Goal: Contribute content

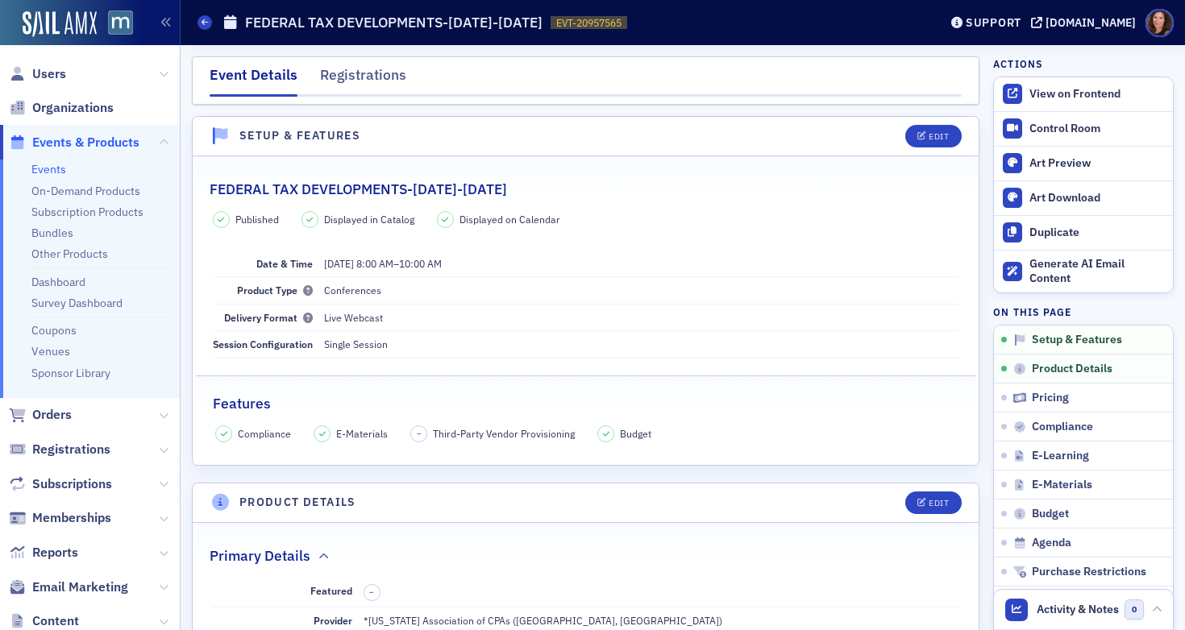
scroll to position [389, 0]
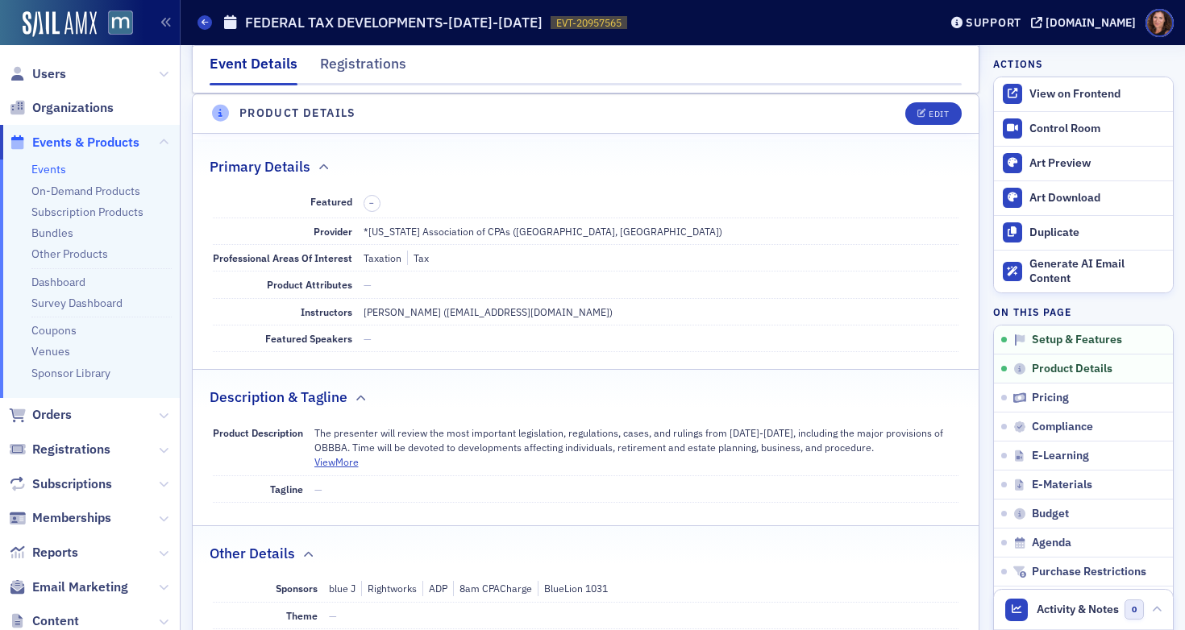
click at [47, 179] on ul "Events On-Demand Products Subscription Products Bundles Other Products Dashboar…" at bounding box center [90, 279] width 180 height 239
click at [50, 164] on link "Events" at bounding box center [48, 169] width 35 height 15
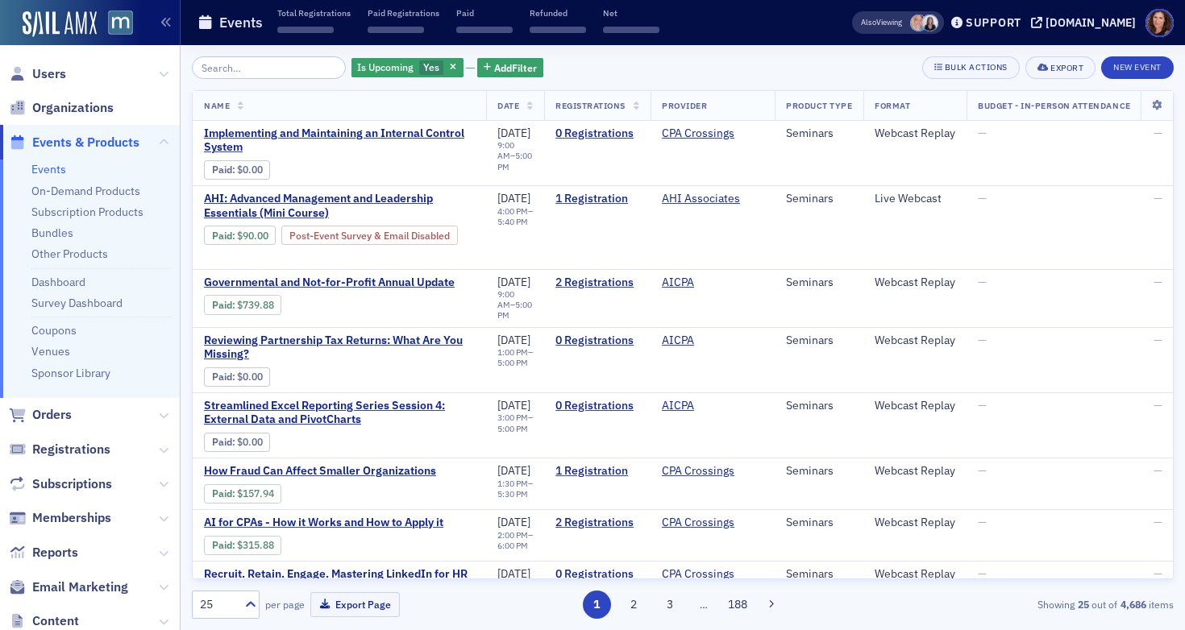
click at [286, 76] on input "search" at bounding box center [269, 67] width 154 height 23
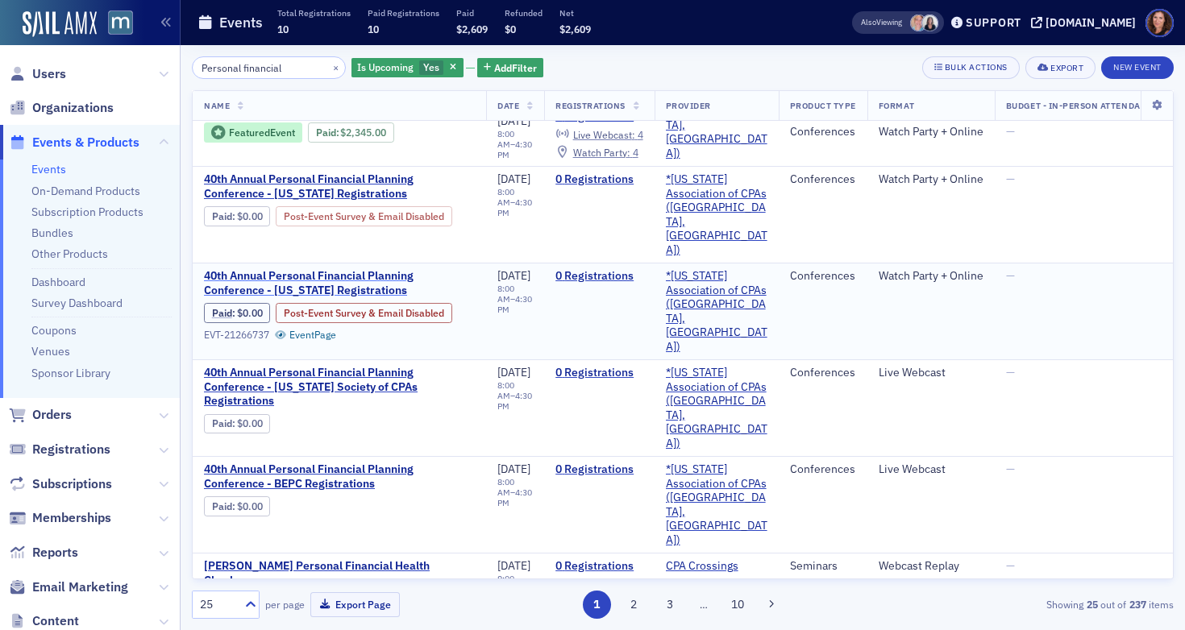
scroll to position [183, 0]
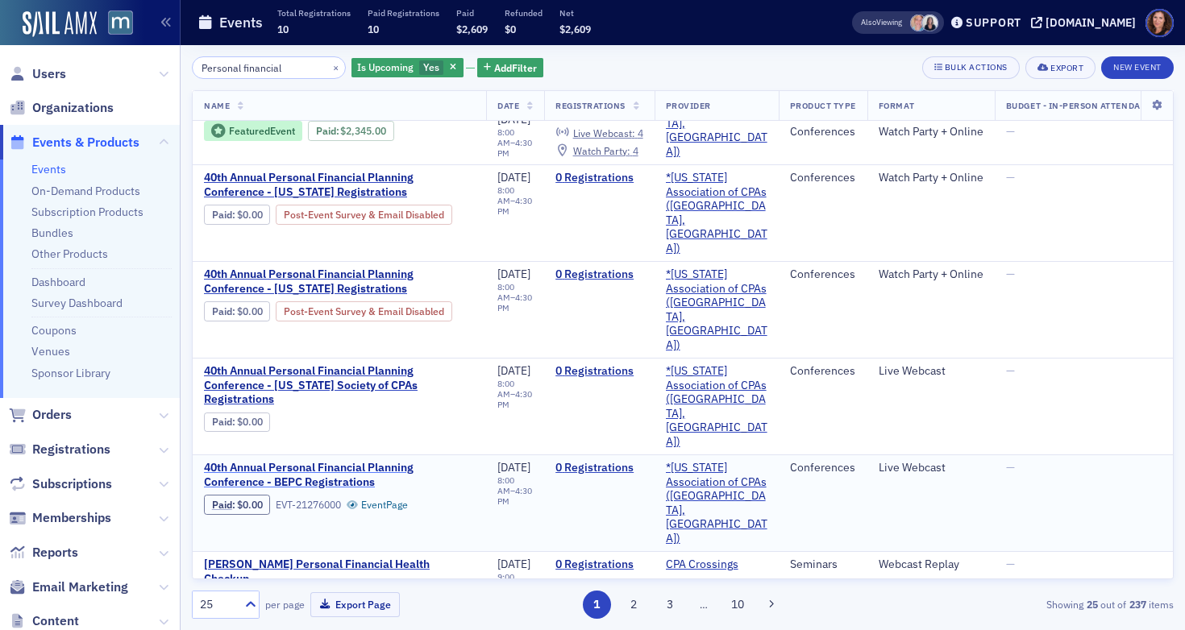
type input "Personal financial"
click at [339, 461] on span "40th Annual Personal Financial Planning Conference - BEPC Registrations" at bounding box center [339, 475] width 271 height 28
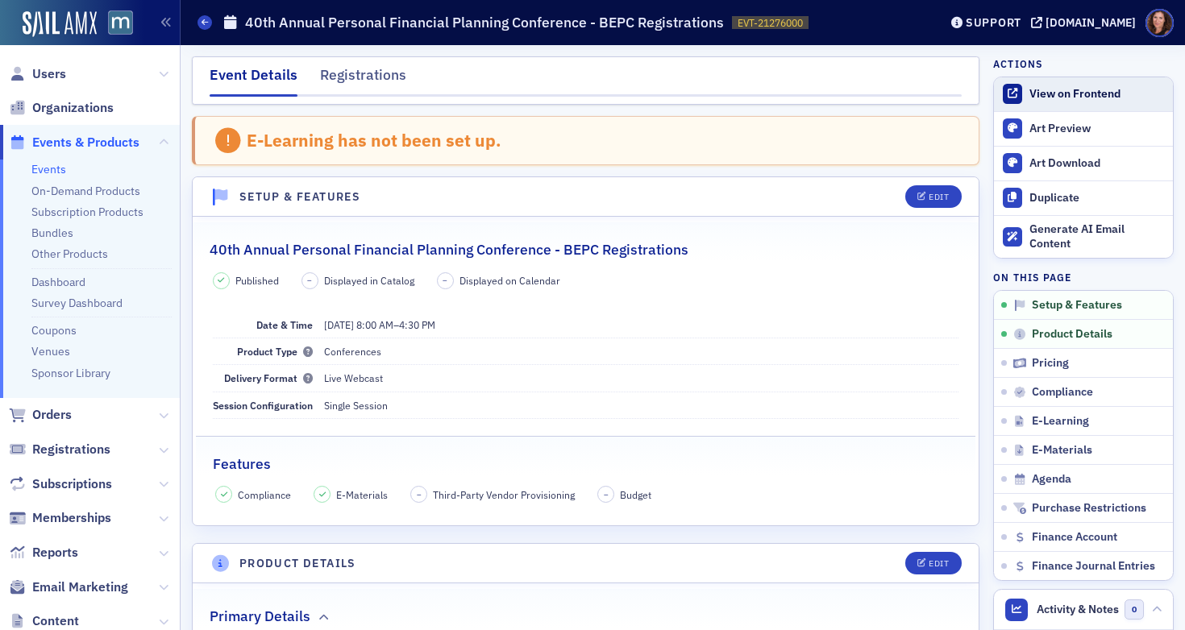
click at [1058, 94] on div "View on Frontend" at bounding box center [1097, 94] width 135 height 15
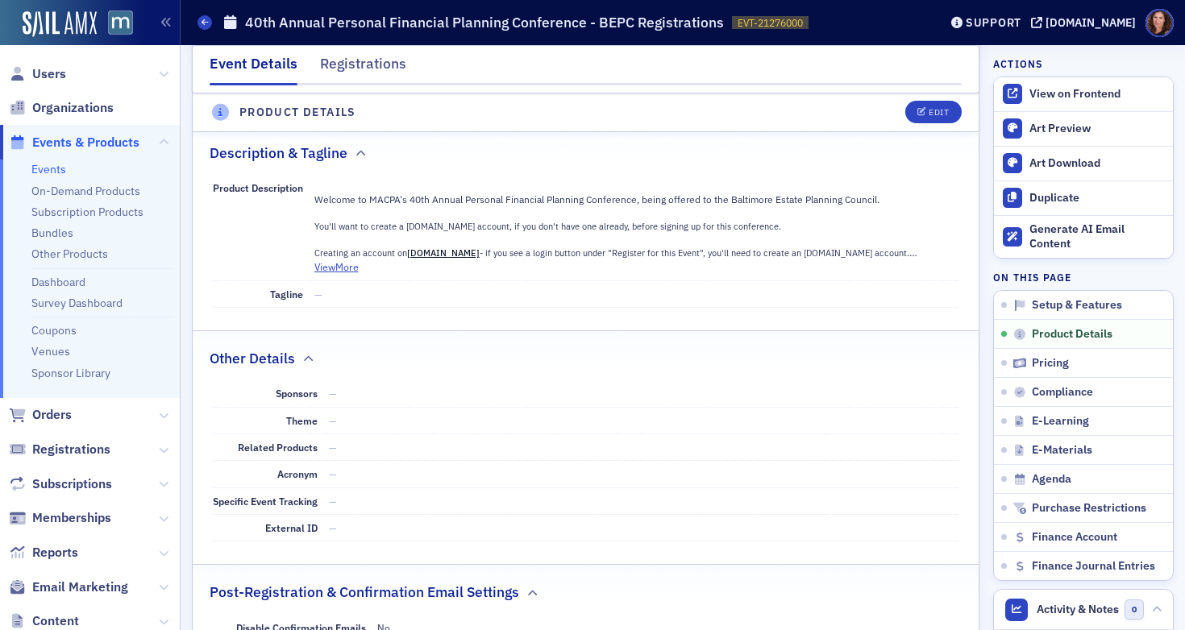
scroll to position [777, 0]
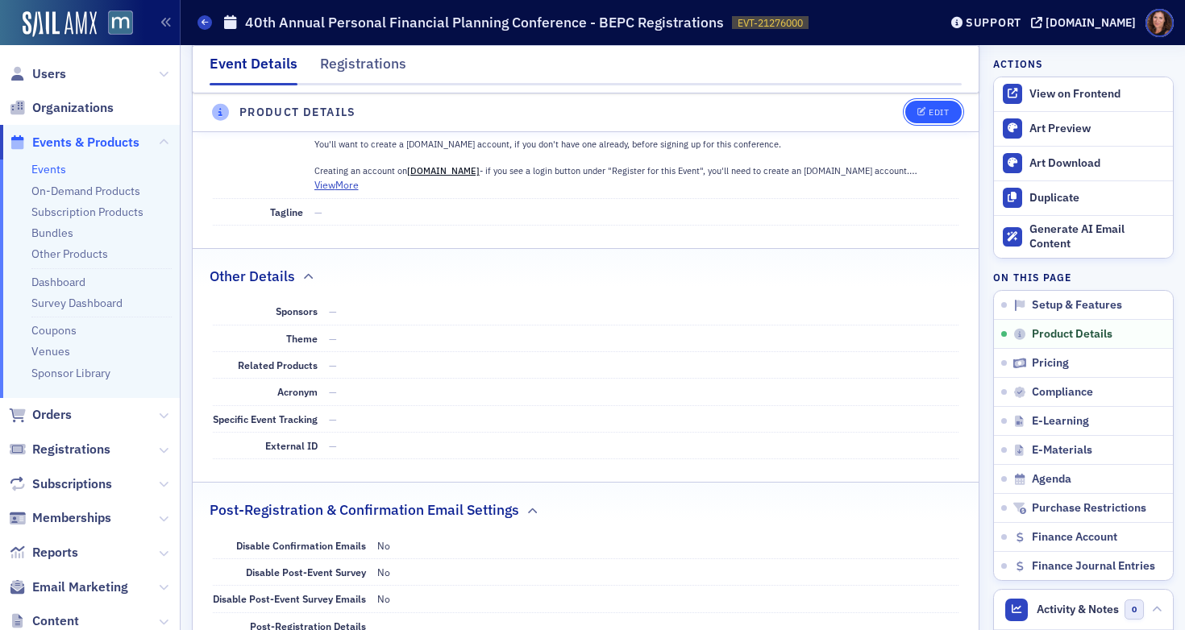
click at [929, 113] on div "Edit" at bounding box center [939, 113] width 20 height 9
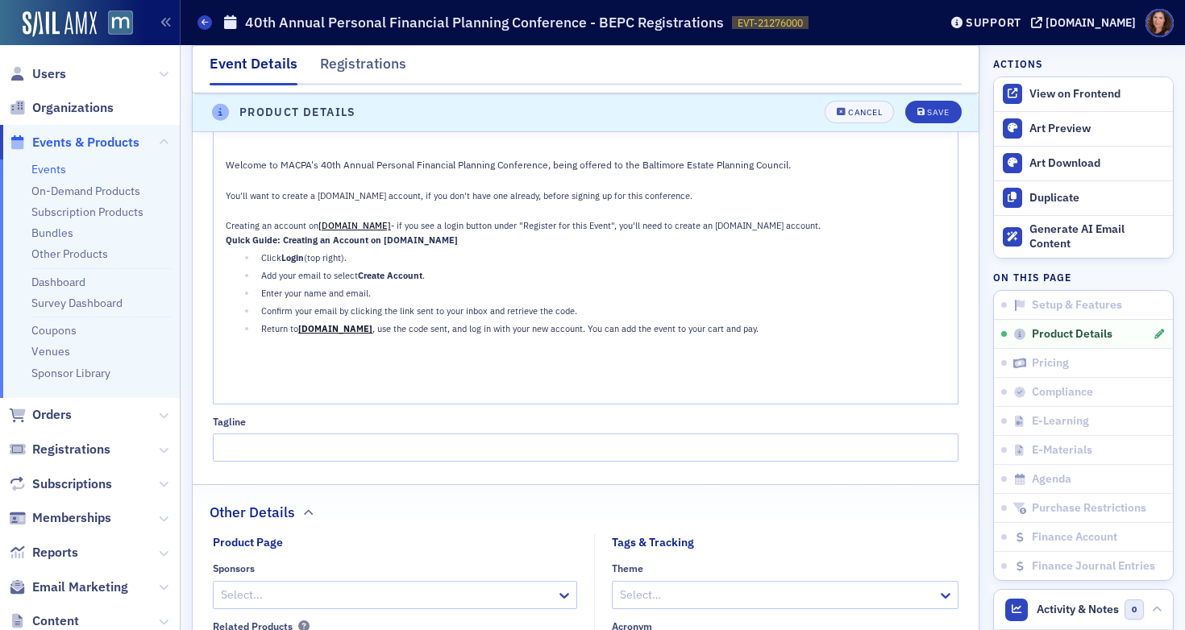
scroll to position [1030, 0]
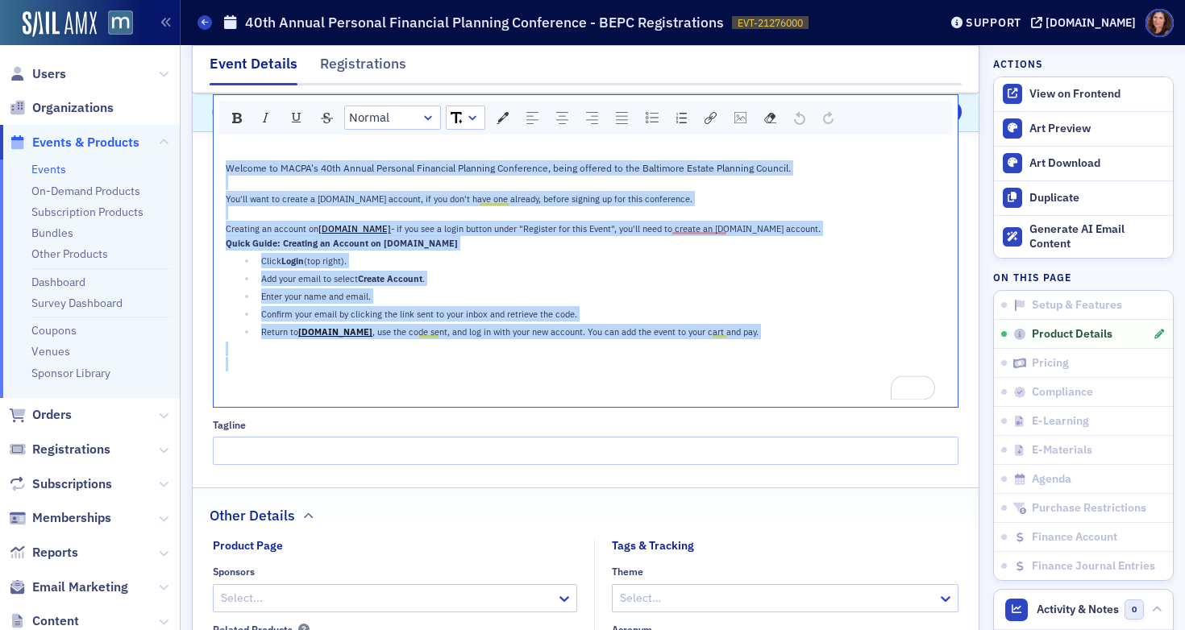
drag, startPoint x: 225, startPoint y: 164, endPoint x: 717, endPoint y: 372, distance: 533.7
click at [717, 372] on div "Welcome to MACPA's 40th Annual Personal Financial Planning Conference, being of…" at bounding box center [587, 274] width 722 height 256
click at [404, 121] on span "Block Type" at bounding box center [379, 118] width 60 height 19
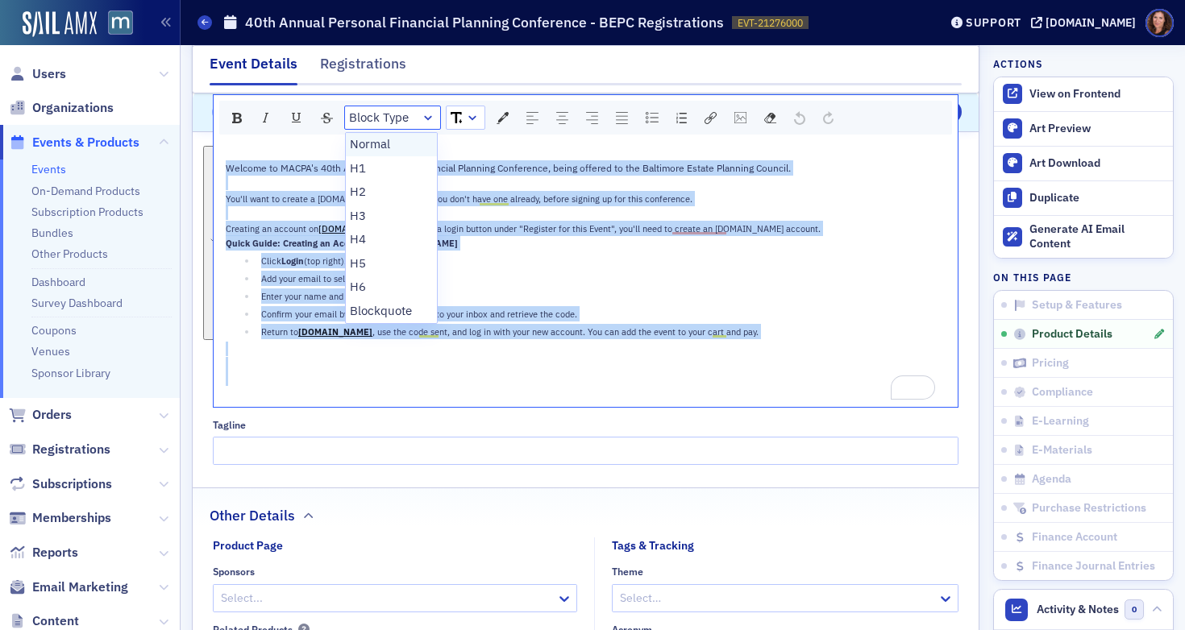
click at [393, 136] on li "Normal" at bounding box center [392, 145] width 92 height 24
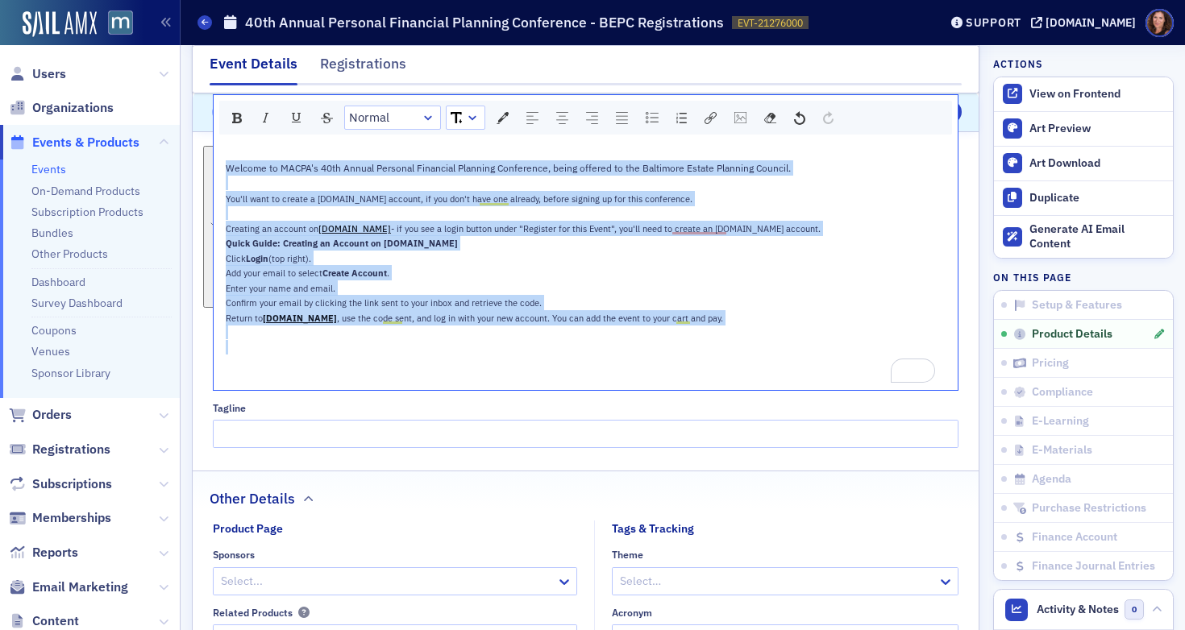
click at [471, 122] on div "rdw-dropdown" at bounding box center [472, 118] width 13 height 16
click at [464, 217] on li "11" at bounding box center [464, 216] width 35 height 24
click at [463, 117] on link "rdw-dropdown" at bounding box center [466, 117] width 38 height 23
click at [459, 240] on li "12" at bounding box center [464, 240] width 35 height 24
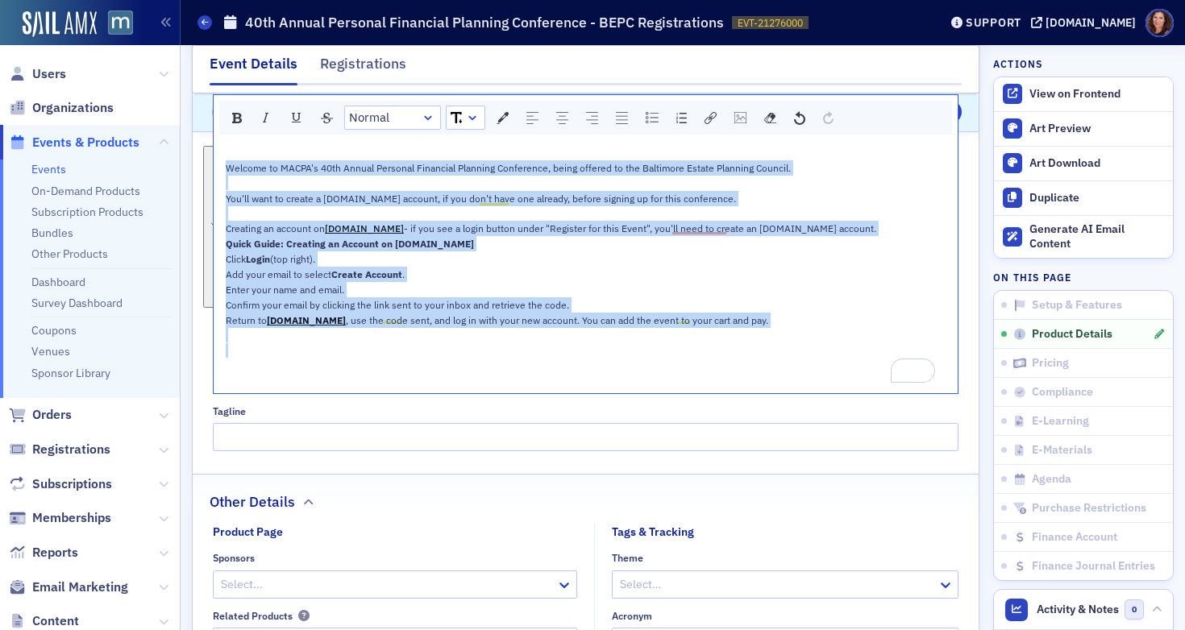
click at [469, 114] on div "rdw-dropdown" at bounding box center [472, 118] width 13 height 16
click at [458, 264] on li "14" at bounding box center [464, 264] width 35 height 24
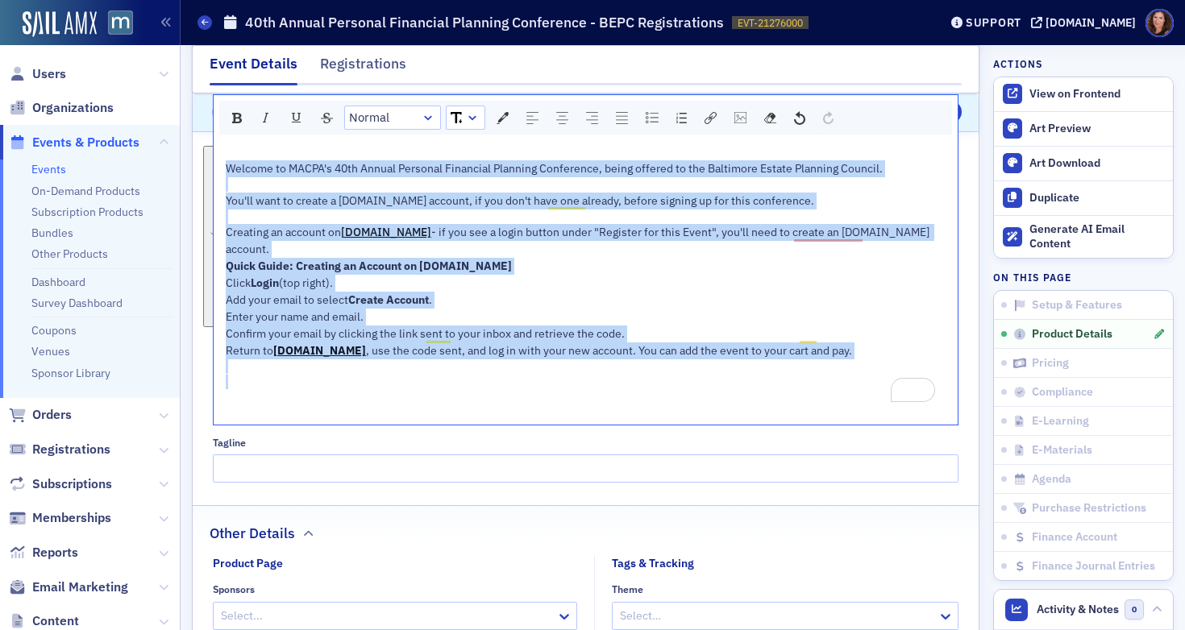
click at [458, 275] on div "Click Login (top right)." at bounding box center [587, 283] width 722 height 17
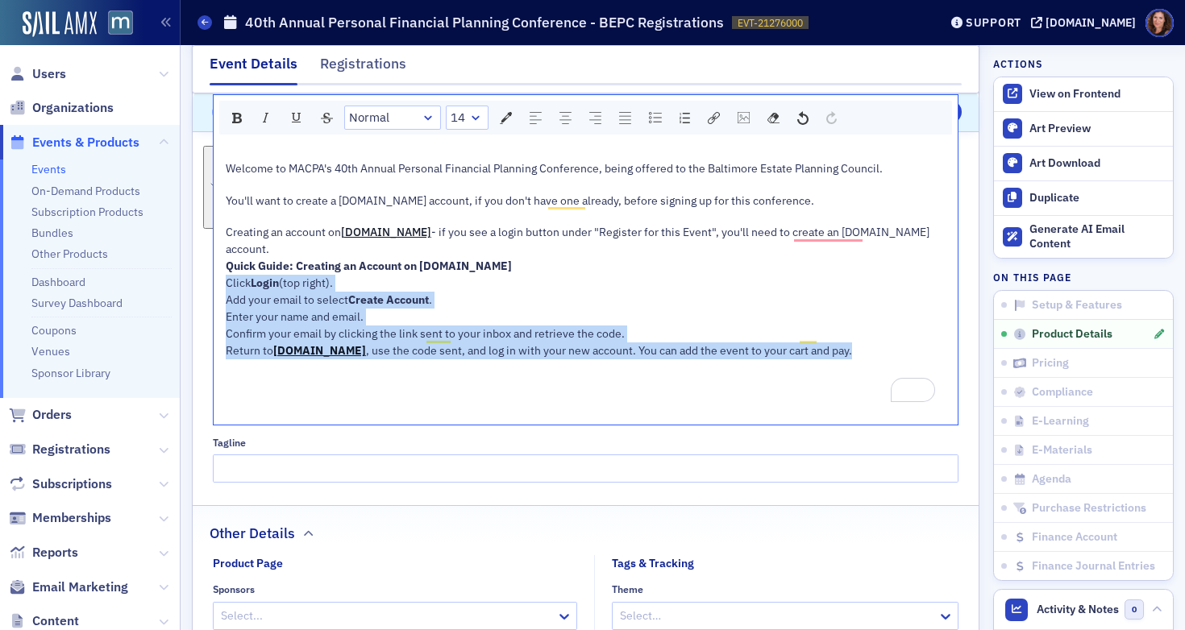
drag, startPoint x: 225, startPoint y: 264, endPoint x: 839, endPoint y: 332, distance: 618.1
click at [839, 332] on div "Welcome to MACPA's 40th Annual Personal Financial Planning Conference, being of…" at bounding box center [587, 282] width 722 height 273
click at [650, 119] on img "rdw-list-control" at bounding box center [655, 117] width 13 height 11
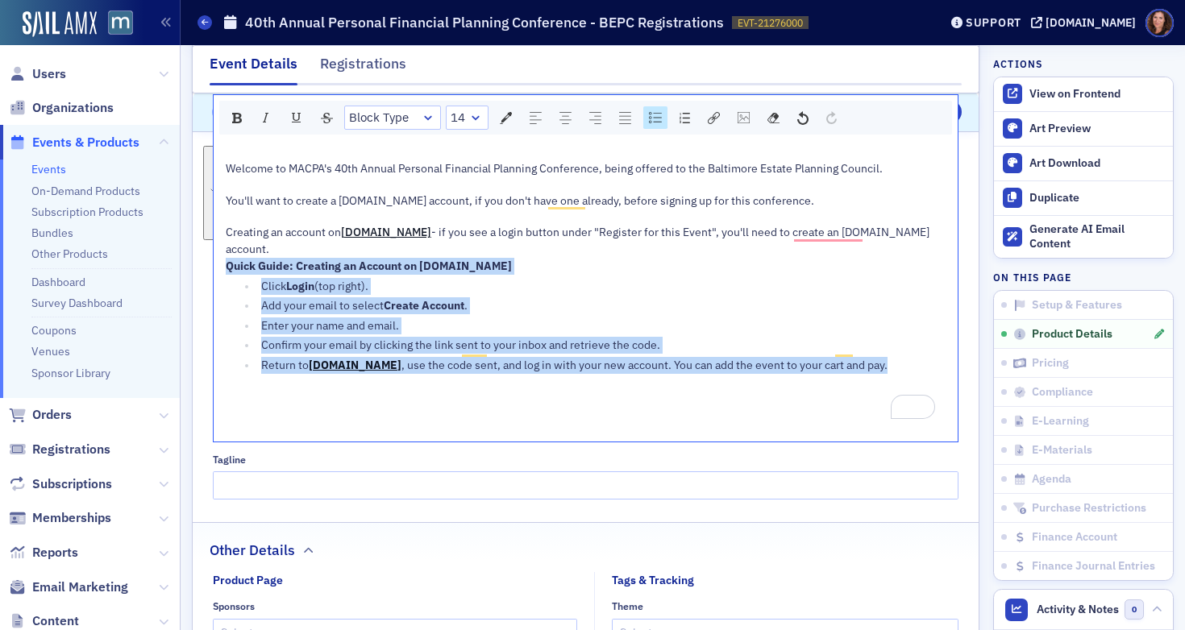
click at [523, 297] on div "Add your email to select Create Account ." at bounding box center [603, 305] width 685 height 17
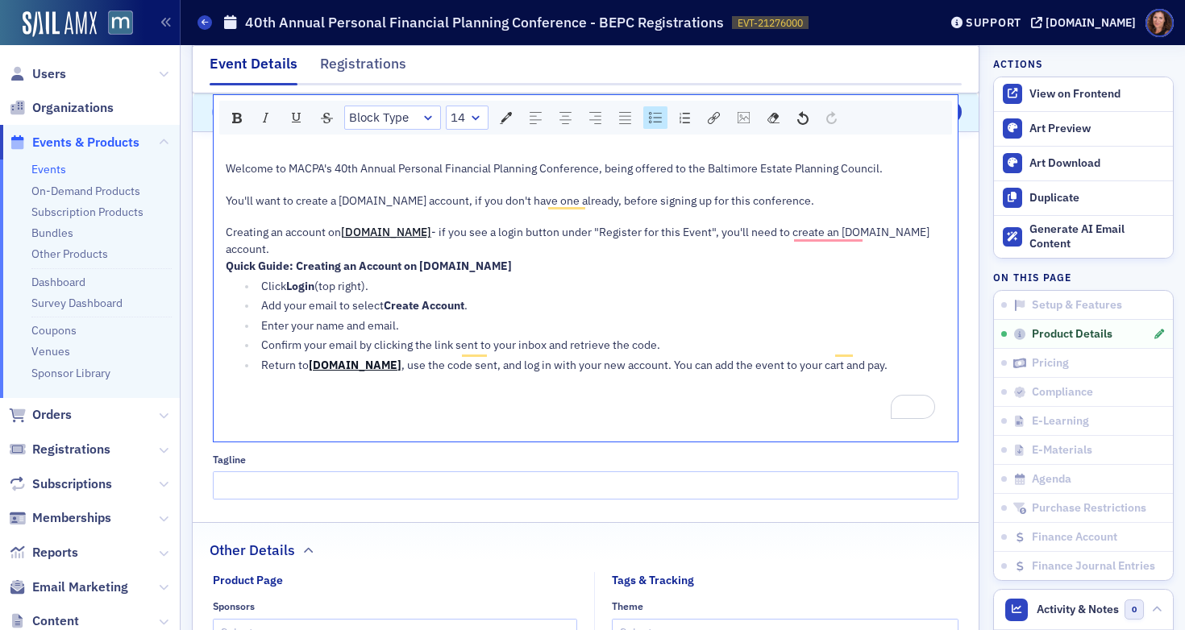
click at [887, 357] on div "Return to [DOMAIN_NAME] , use the code sent, and log in with your new account. …" at bounding box center [603, 365] width 685 height 17
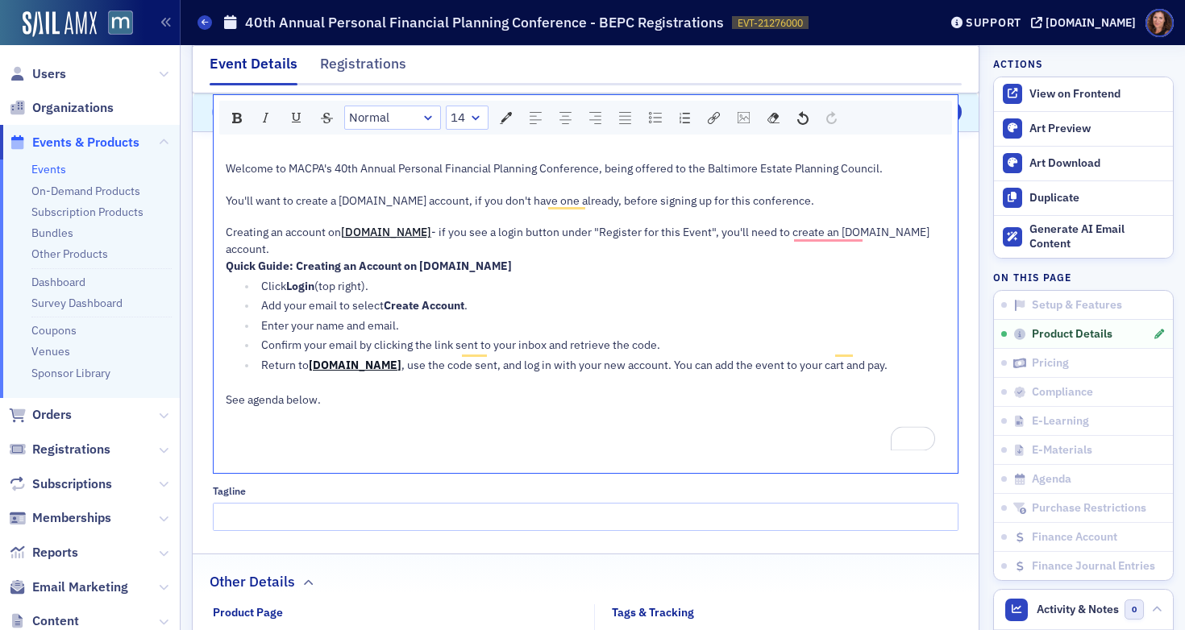
click at [295, 393] on span "See agenda below." at bounding box center [273, 400] width 95 height 15
click at [472, 122] on div "rdw-dropdown" at bounding box center [472, 118] width 13 height 16
click at [457, 264] on li "14" at bounding box center [464, 264] width 35 height 24
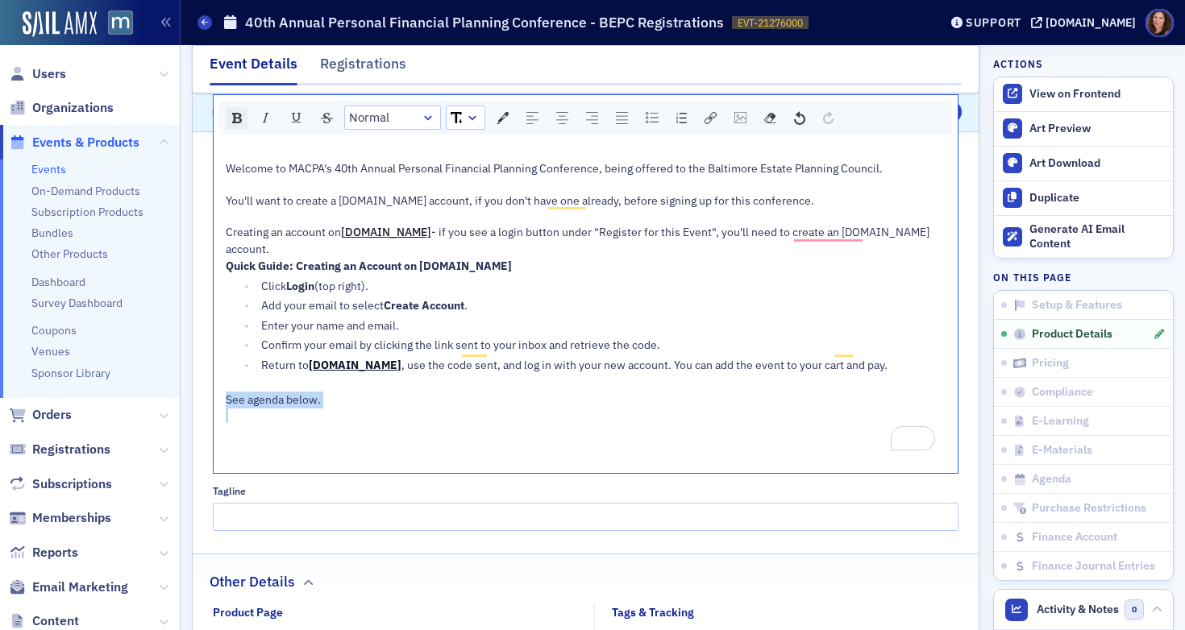
click at [232, 115] on img "rdw-inline-control" at bounding box center [237, 118] width 10 height 10
click at [474, 115] on div "rdw-dropdown" at bounding box center [472, 118] width 13 height 16
click at [466, 284] on li "16" at bounding box center [464, 288] width 35 height 24
click at [472, 426] on div "To enrich screen reader interactions, please activate Accessibility in Grammarl…" at bounding box center [587, 433] width 722 height 15
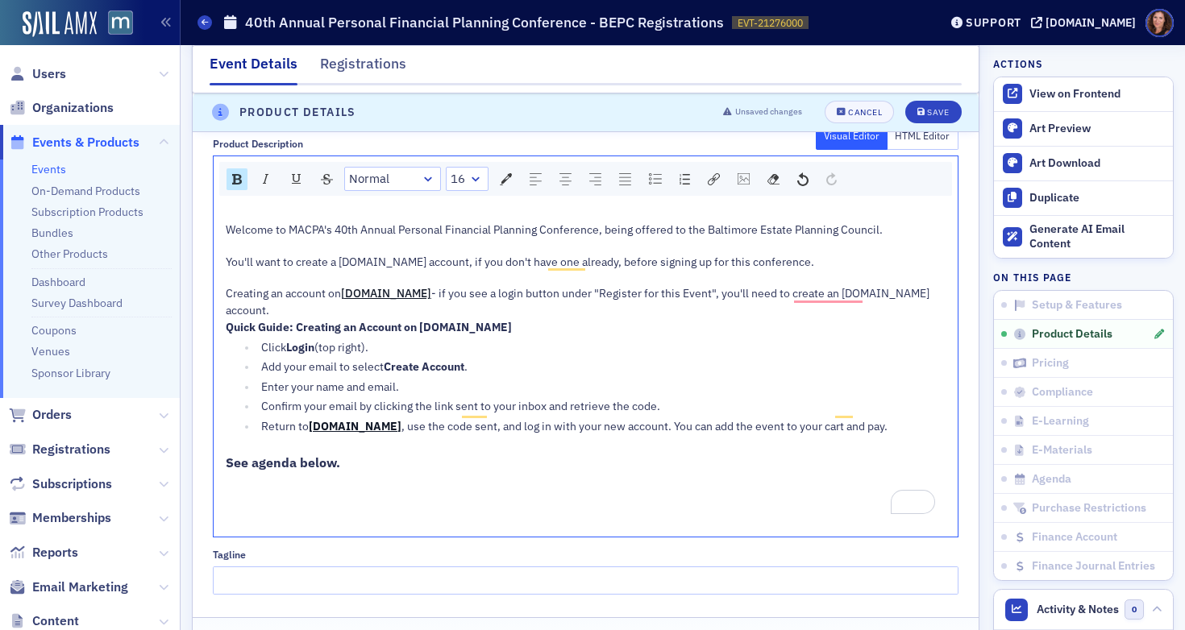
scroll to position [898, 0]
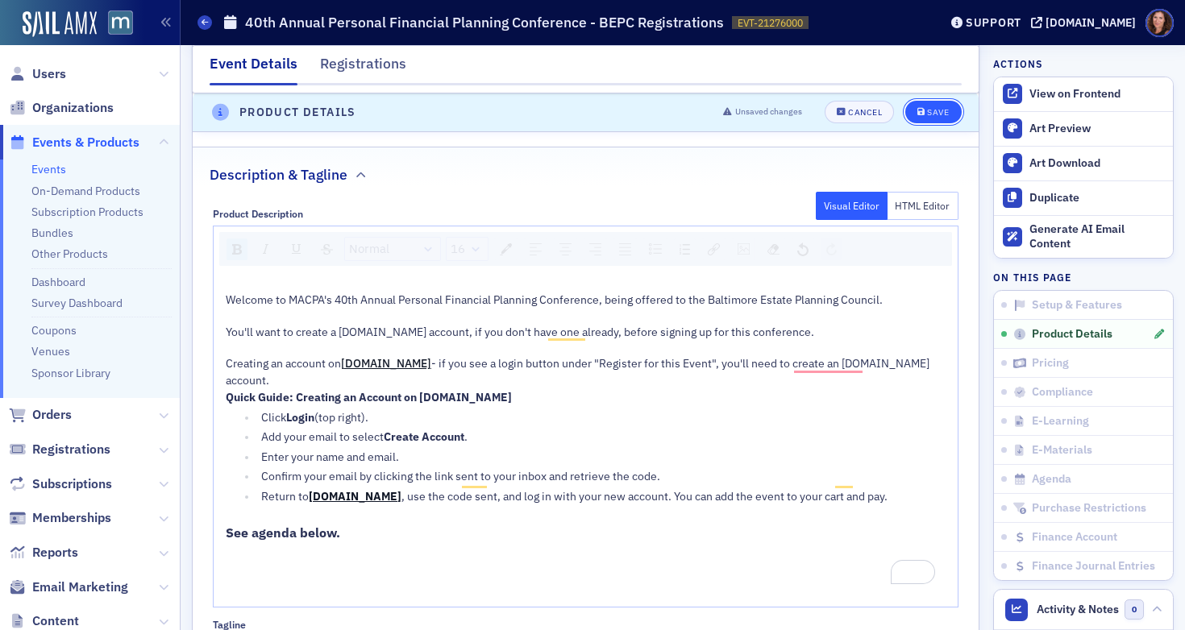
click at [927, 109] on div "Save" at bounding box center [938, 113] width 22 height 9
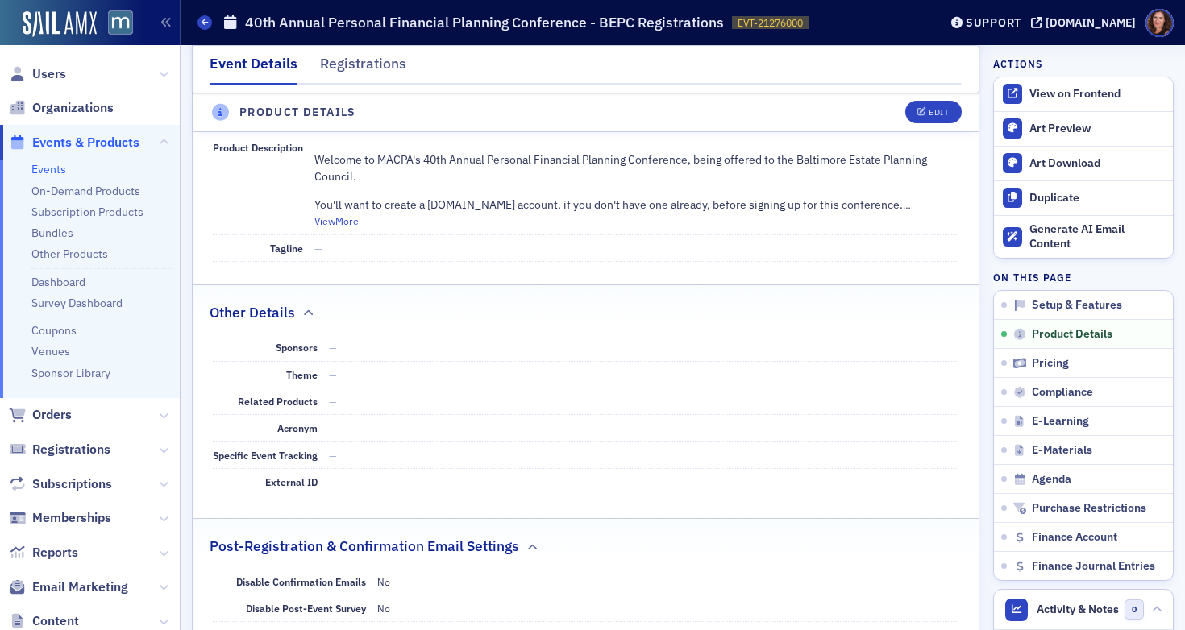
scroll to position [578, 0]
